Goal: Use online tool/utility

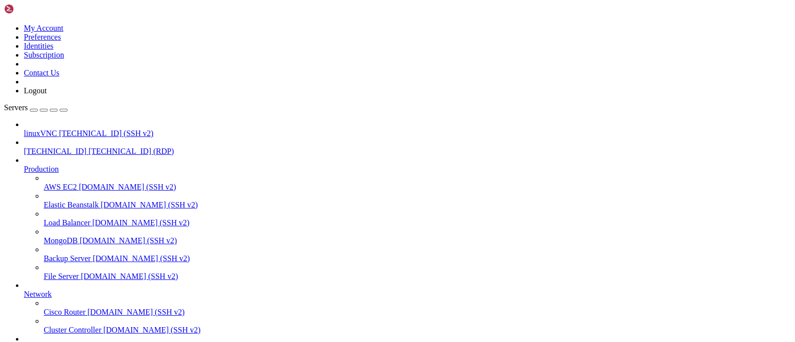
drag, startPoint x: 301, startPoint y: 759, endPoint x: 314, endPoint y: 759, distance: 12.9
